Goal: Task Accomplishment & Management: Use online tool/utility

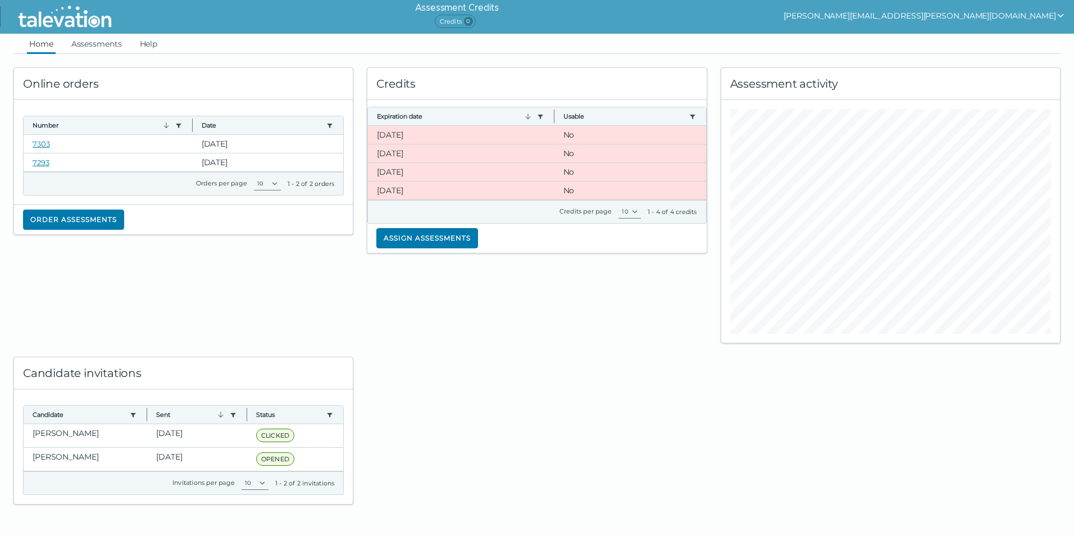
click at [250, 299] on div "Online orders Number Use left or right key to resize the column Date Use left o…" at bounding box center [183, 198] width 353 height 289
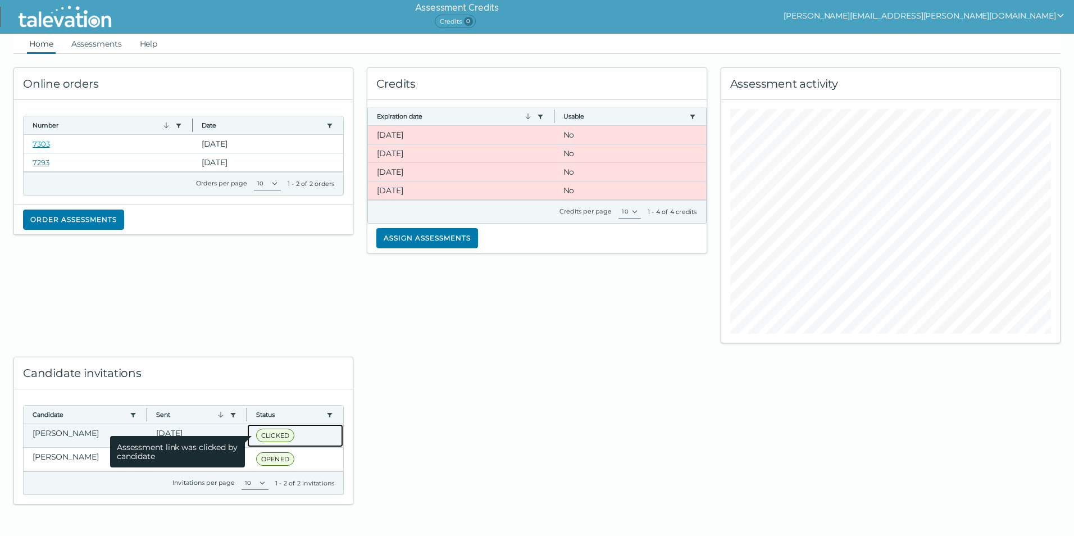
click at [280, 433] on span "CLICKED" at bounding box center [275, 435] width 38 height 13
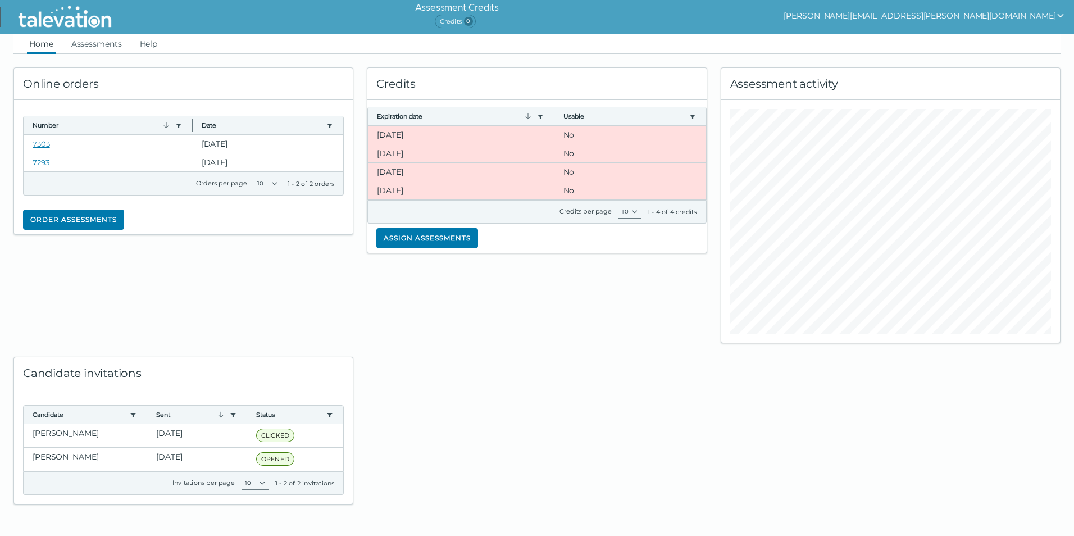
click at [597, 319] on div "Credits Expiration date Use left or right key to resize the column Usable Use l…" at bounding box center [536, 198] width 353 height 289
click at [485, 475] on div at bounding box center [536, 423] width 353 height 161
click at [370, 303] on div "Credits Expiration date Use left or right key to resize the column Usable Use l…" at bounding box center [536, 198] width 353 height 289
click at [74, 438] on clr-dg-cell "[PERSON_NAME]" at bounding box center [86, 435] width 124 height 23
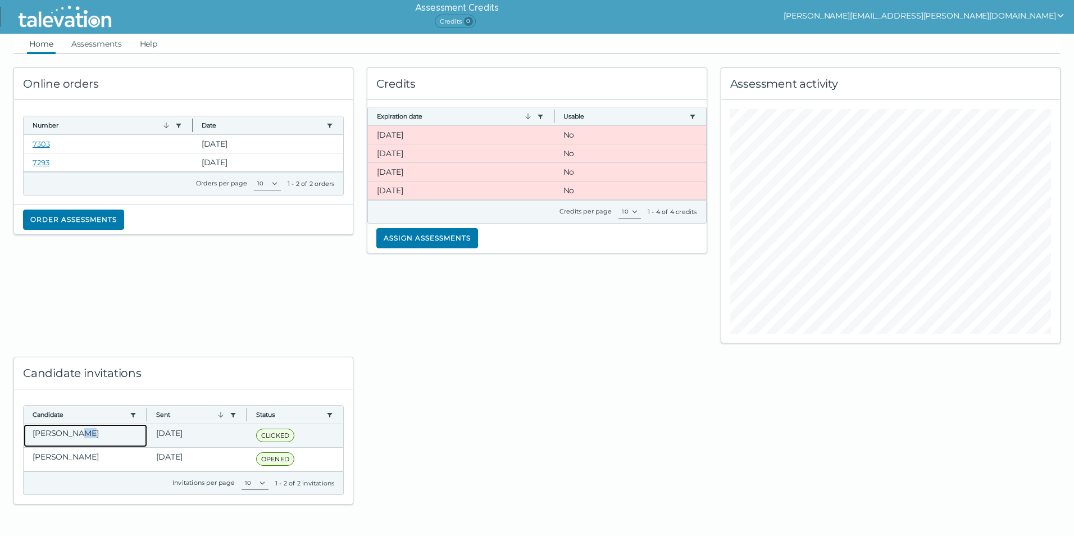
click at [74, 437] on clr-dg-cell "[PERSON_NAME]" at bounding box center [86, 435] width 124 height 23
click at [676, 431] on div at bounding box center [536, 423] width 353 height 161
click at [677, 431] on div at bounding box center [536, 423] width 353 height 161
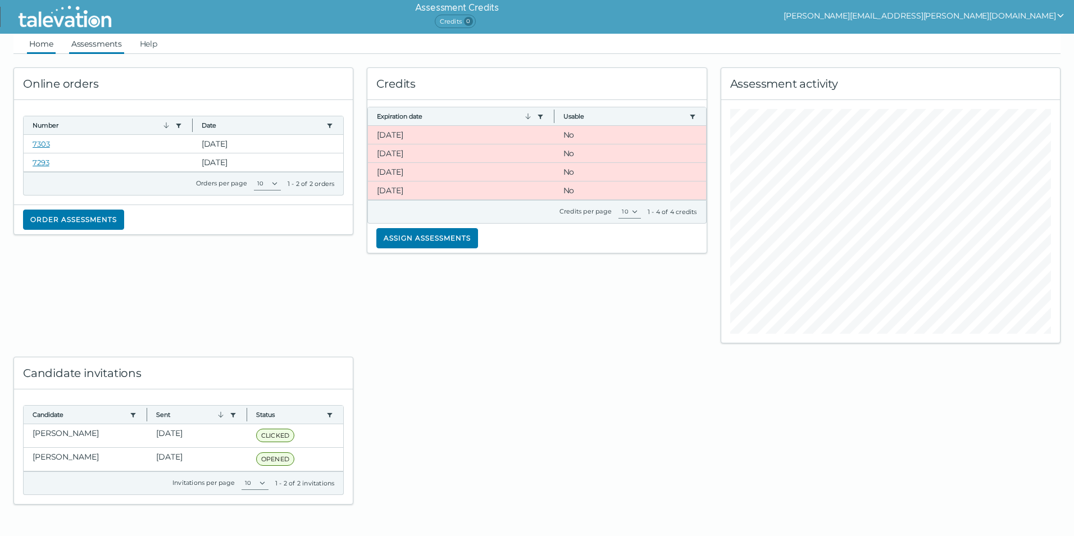
click at [97, 42] on link "Assessments" at bounding box center [96, 44] width 55 height 20
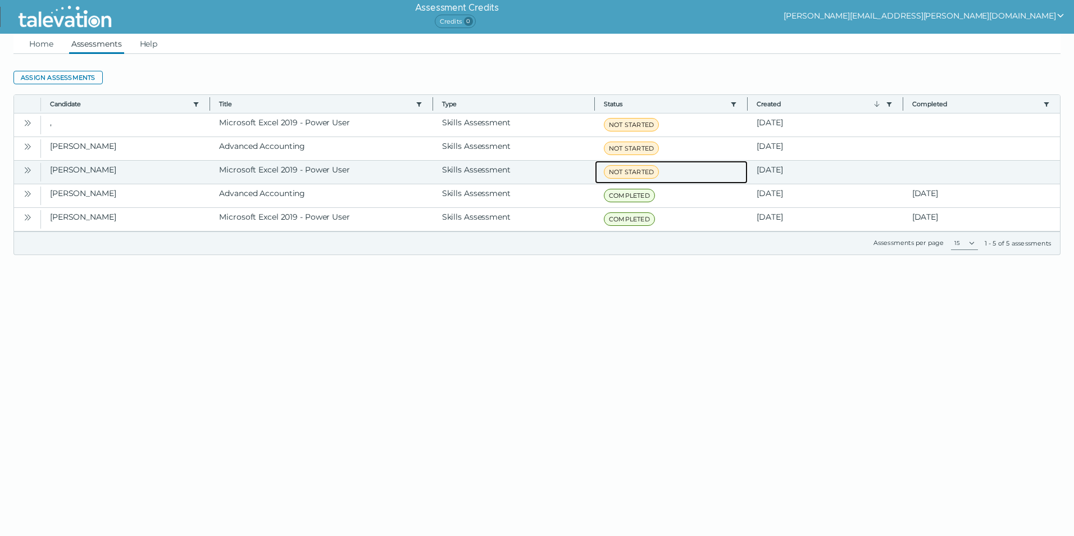
click at [621, 174] on span "NOT STARTED" at bounding box center [631, 171] width 55 height 13
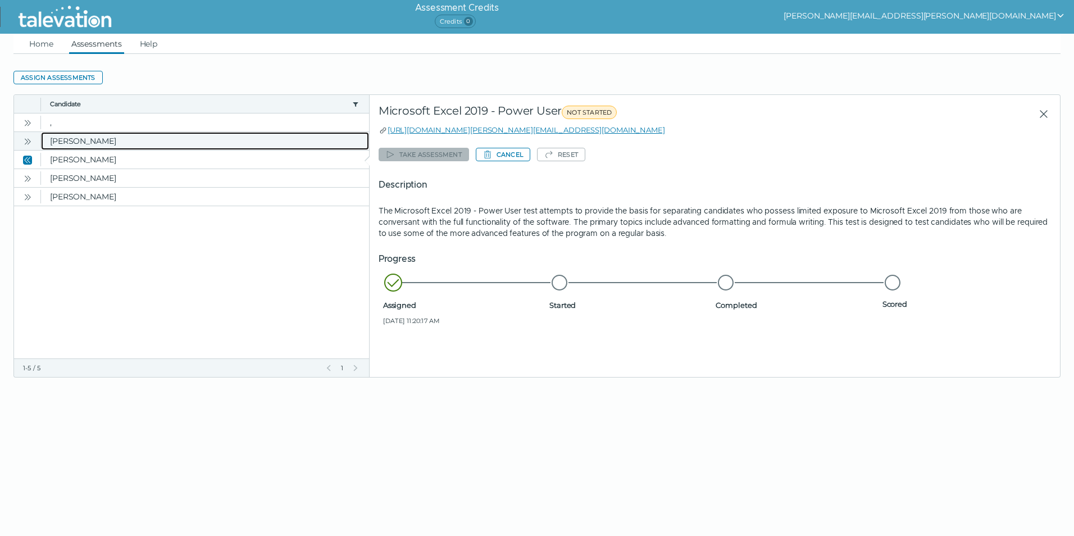
click at [105, 143] on clr-dg-cell "[PERSON_NAME]" at bounding box center [205, 141] width 328 height 18
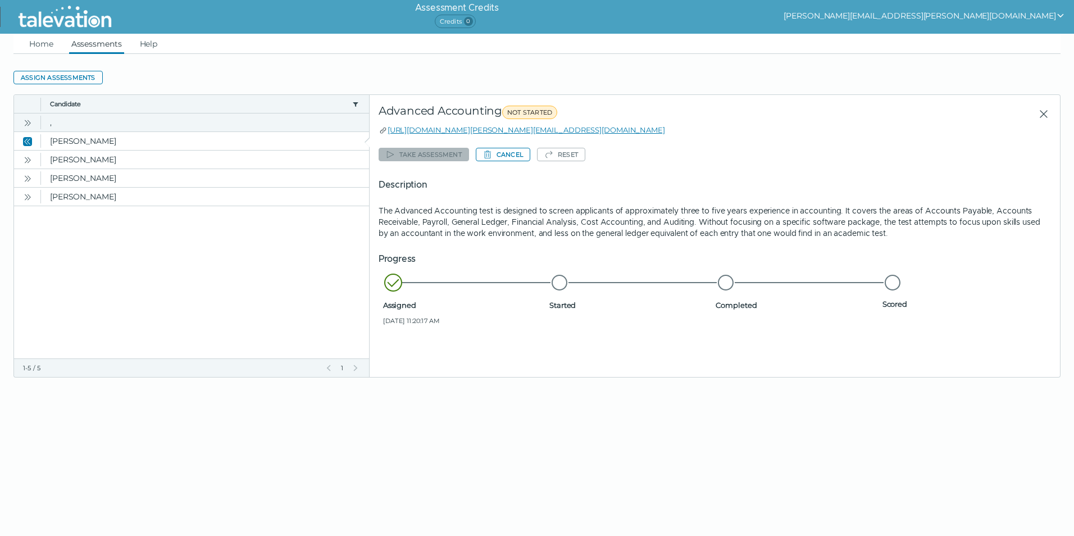
click at [31, 121] on icon "Open" at bounding box center [27, 123] width 9 height 9
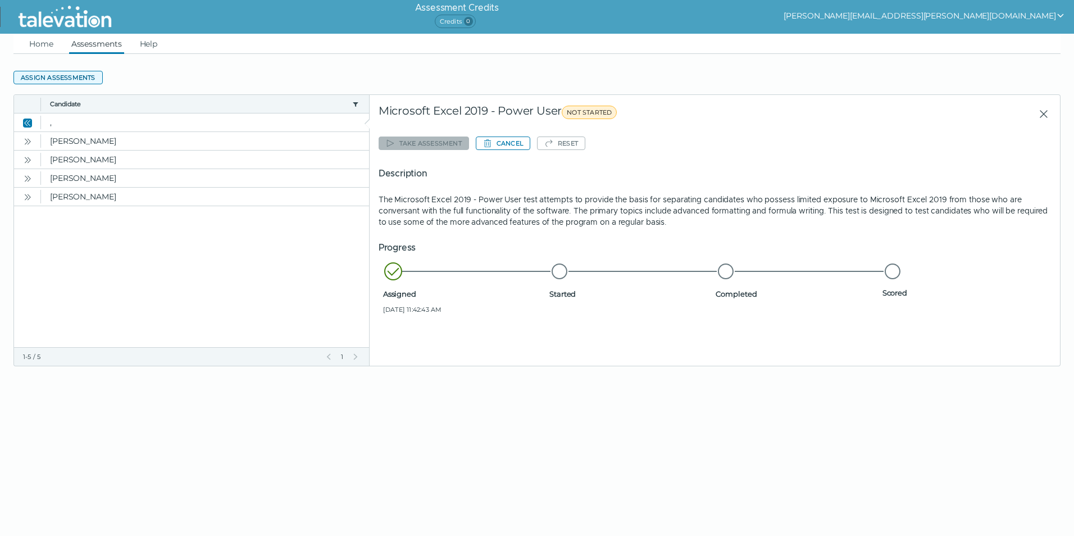
click at [47, 75] on button "Assign assessments" at bounding box center [57, 77] width 89 height 13
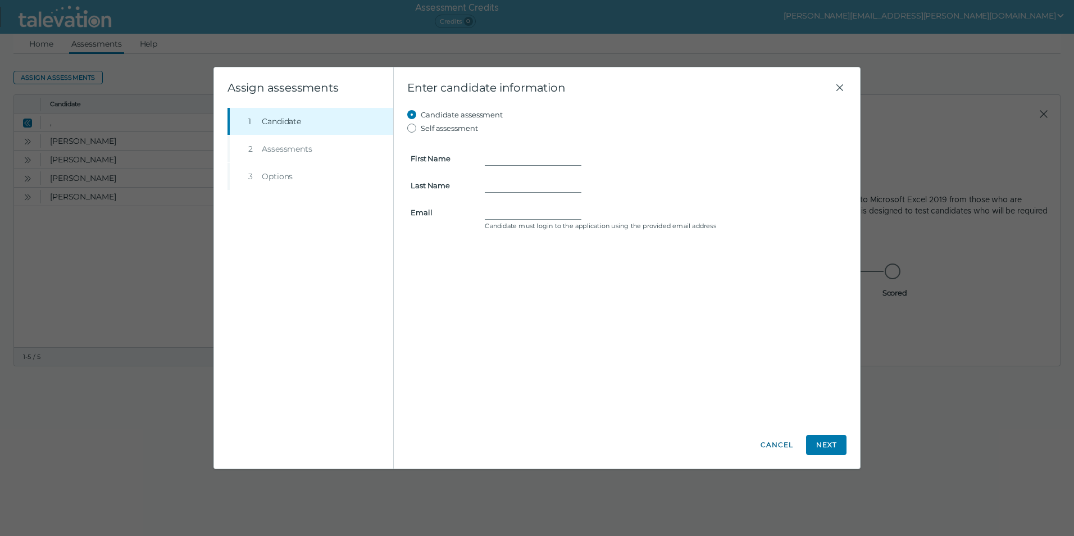
click at [769, 448] on button "Cancel" at bounding box center [777, 445] width 40 height 20
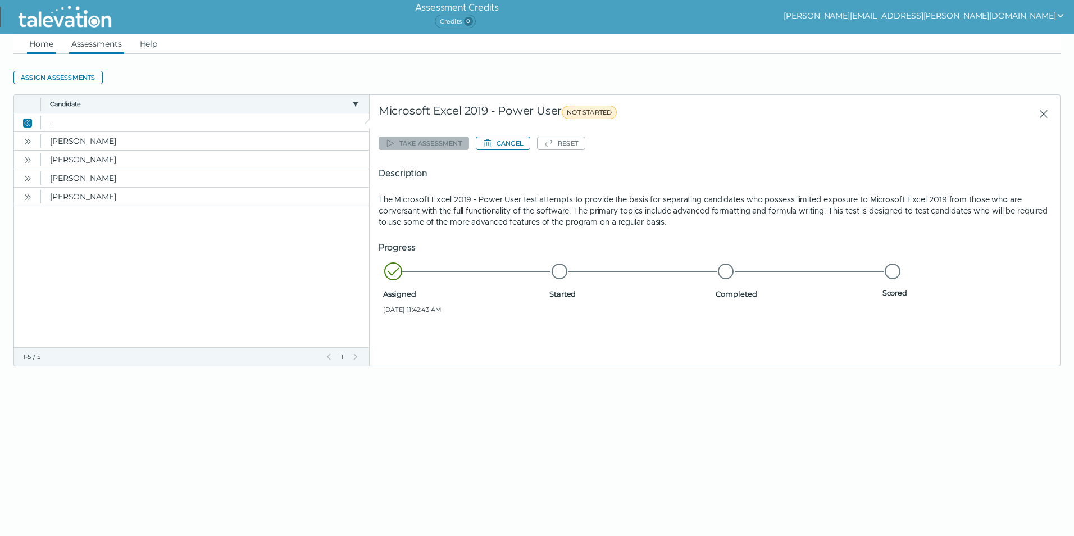
click at [49, 43] on link "Home" at bounding box center [41, 44] width 29 height 20
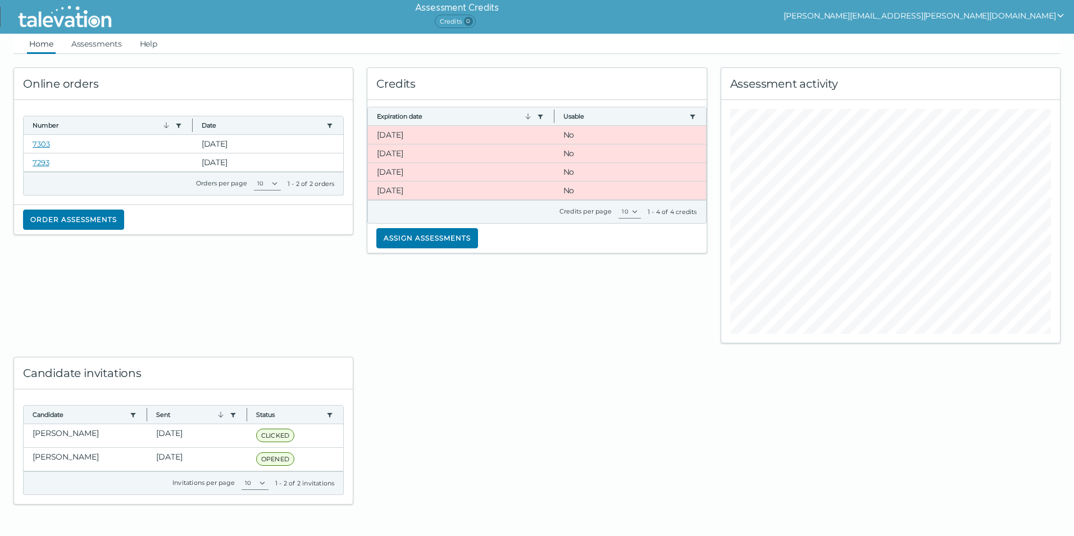
drag, startPoint x: 797, startPoint y: 389, endPoint x: 606, endPoint y: 515, distance: 228.3
click at [797, 389] on div "Online orders Number Use left or right key to resize the column Date Use left o…" at bounding box center [537, 279] width 1061 height 451
